Goal: Information Seeking & Learning: Understand process/instructions

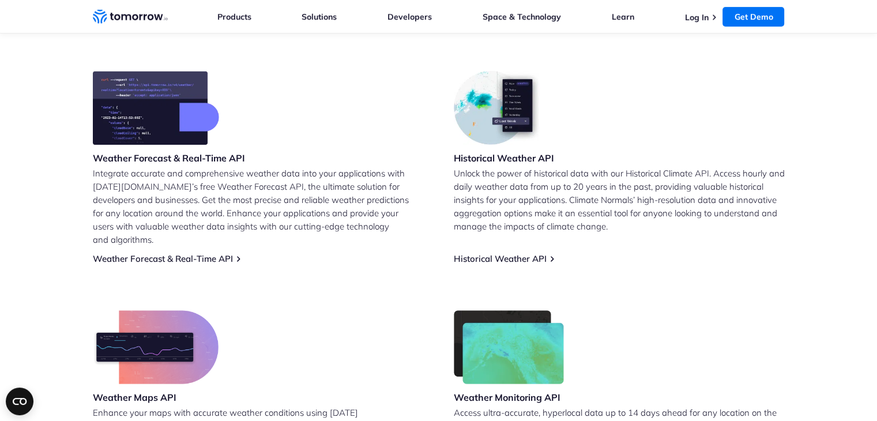
scroll to position [427, 0]
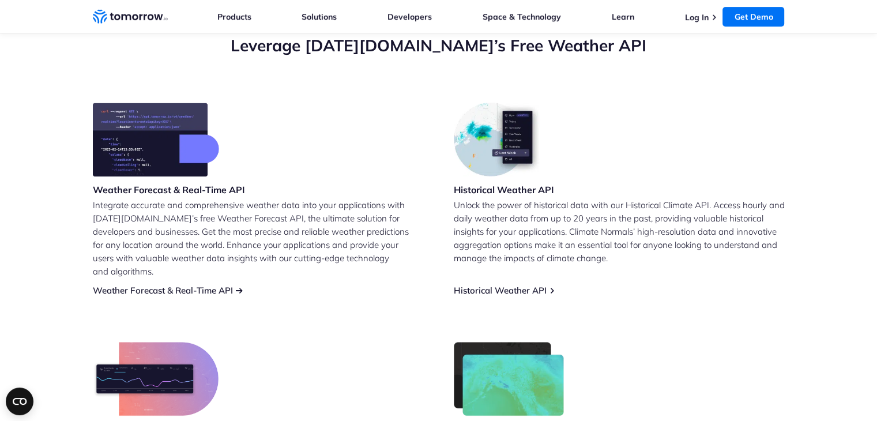
click at [182, 285] on link "Weather Forecast & Real-Time API" at bounding box center [163, 290] width 140 height 11
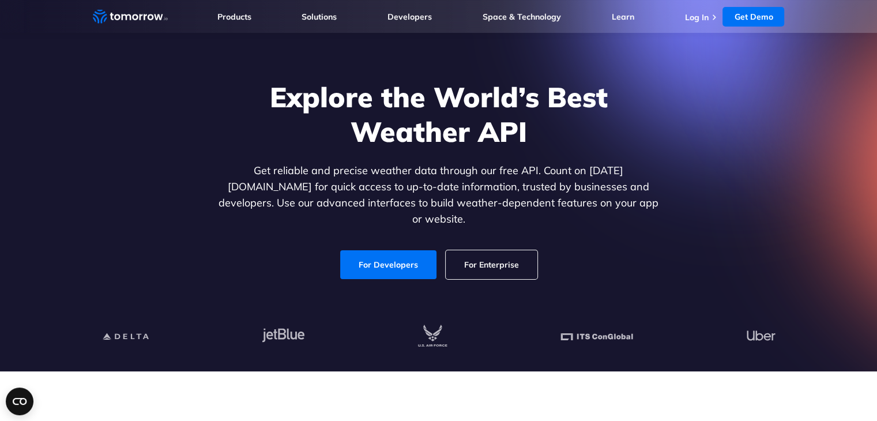
scroll to position [24, 0]
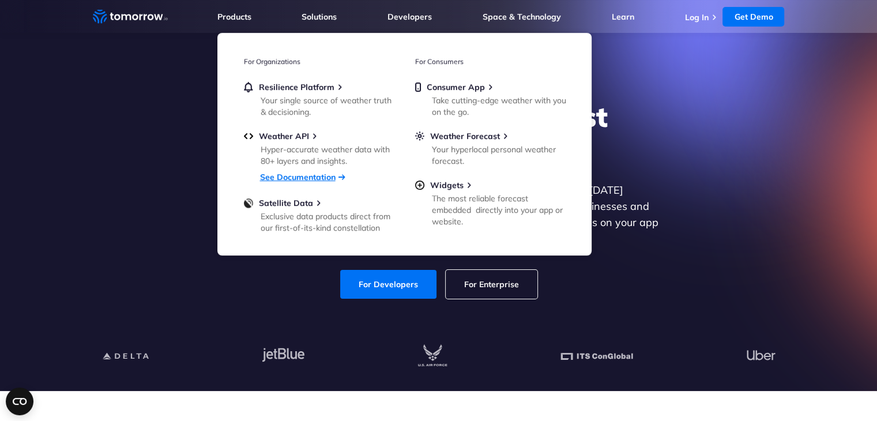
click at [281, 176] on link "See Documentation" at bounding box center [297, 177] width 75 height 10
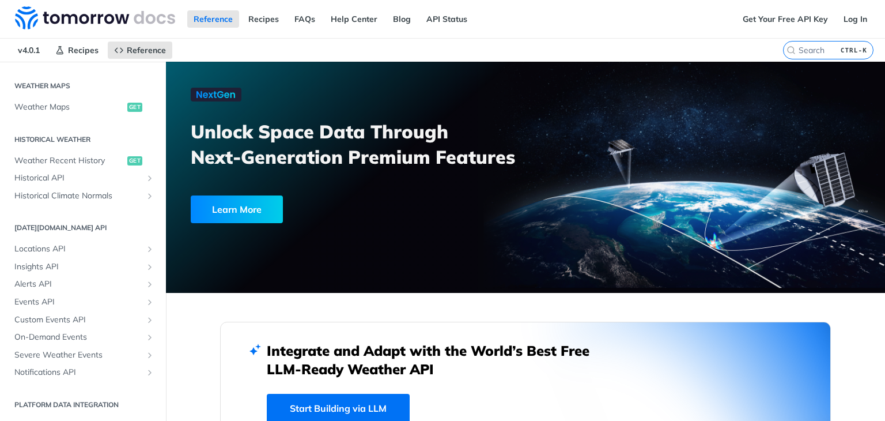
scroll to position [345, 0]
click at [60, 283] on span "Alerts API" at bounding box center [78, 285] width 128 height 12
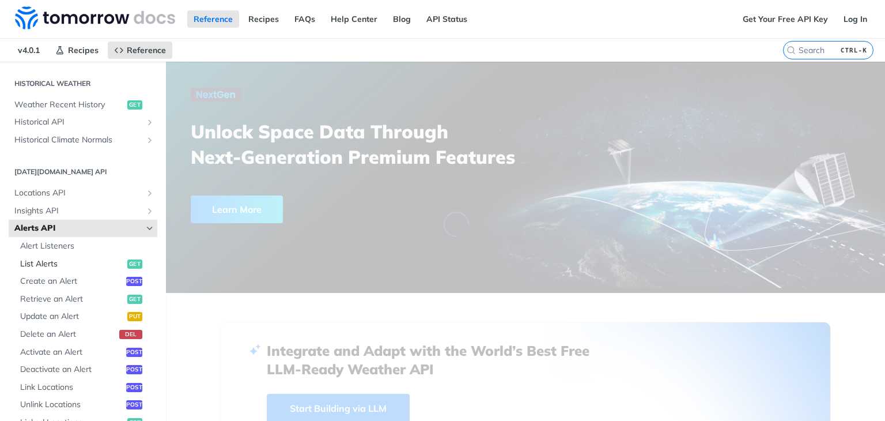
scroll to position [405, 0]
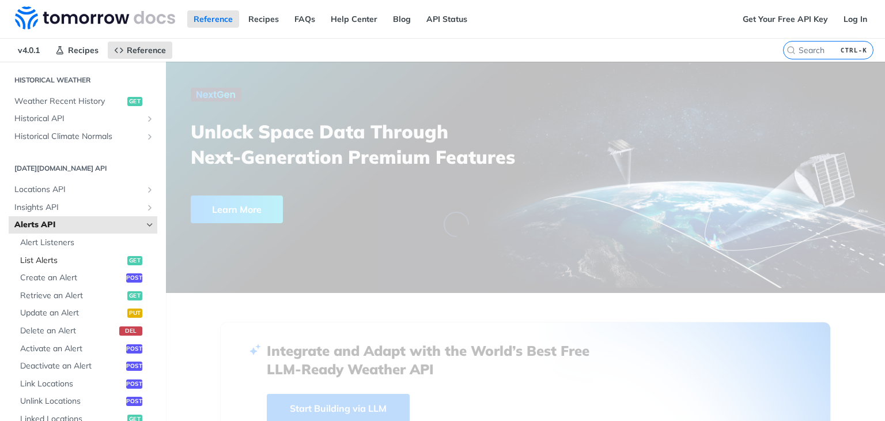
click at [34, 261] on span "List Alerts" at bounding box center [72, 261] width 104 height 12
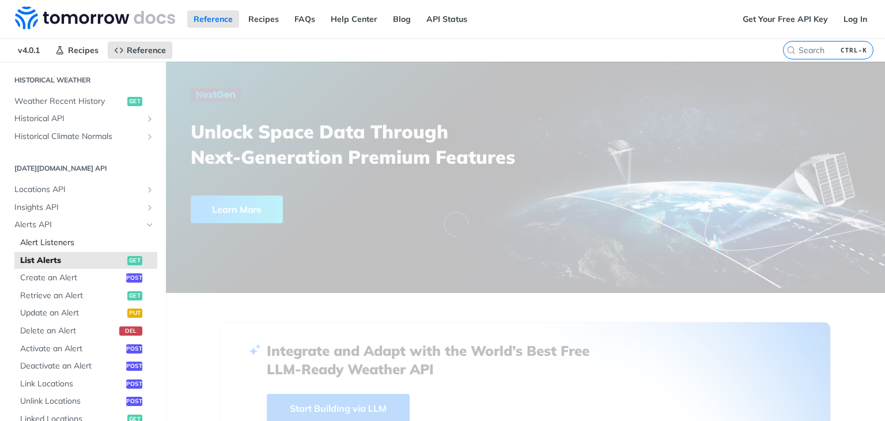
click at [53, 240] on span "Alert Listeners" at bounding box center [87, 243] width 134 height 12
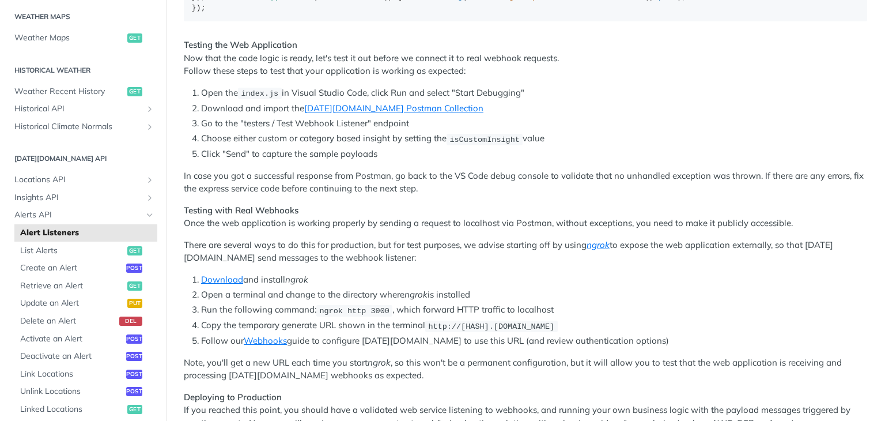
scroll to position [742, 0]
drag, startPoint x: 285, startPoint y: 100, endPoint x: 284, endPoint y: 107, distance: 7.1
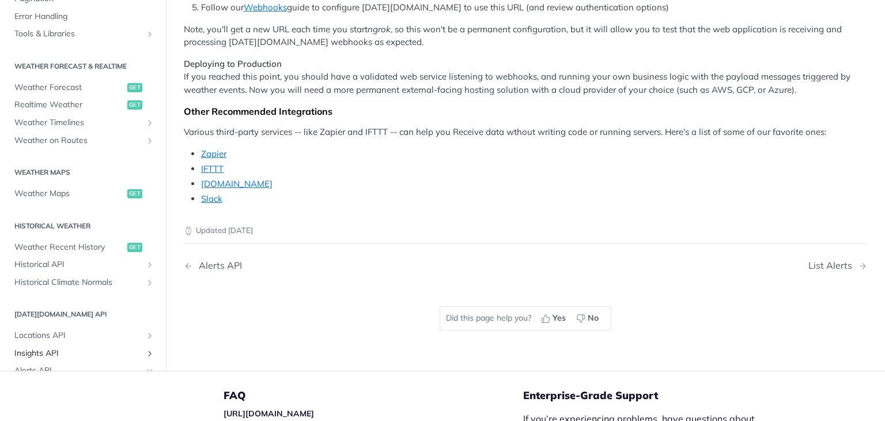
scroll to position [142, 0]
